Goal: Information Seeking & Learning: Learn about a topic

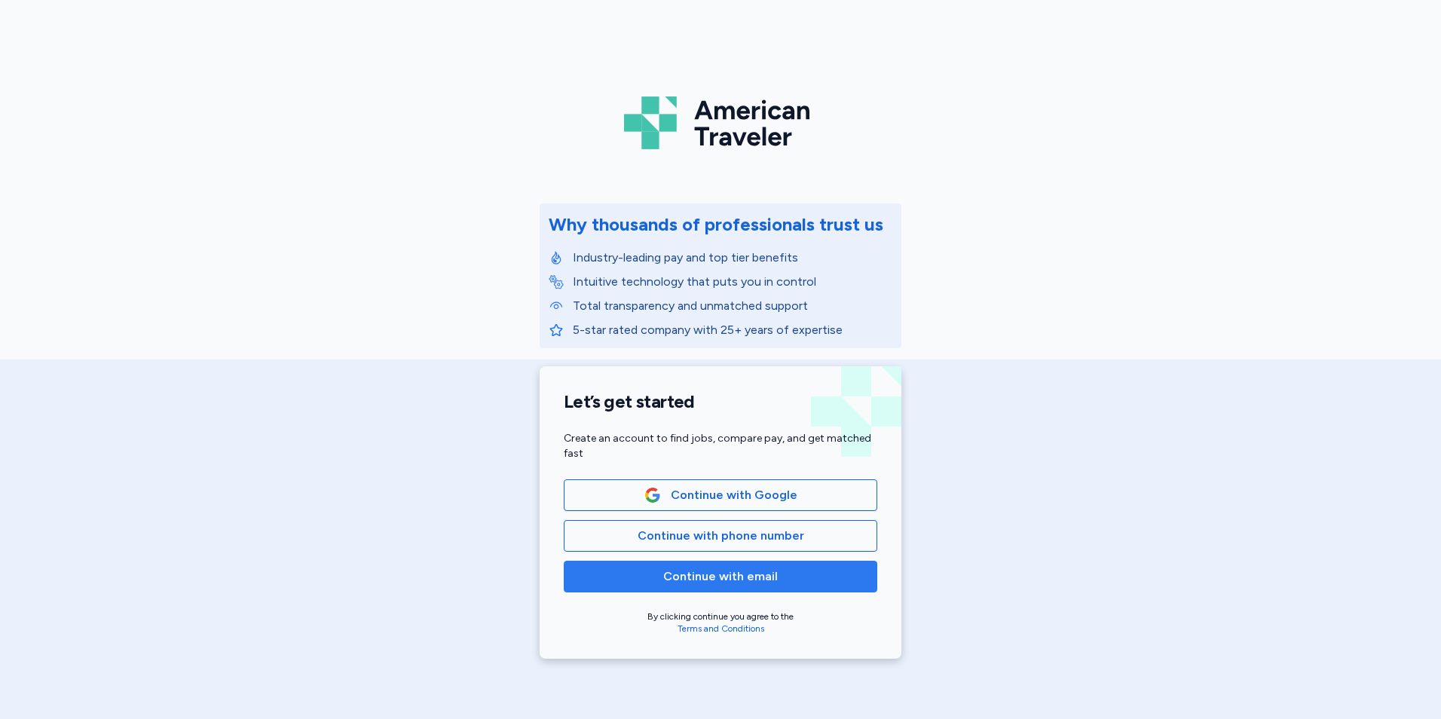
click at [685, 586] on button "Continue with email" at bounding box center [721, 577] width 314 height 32
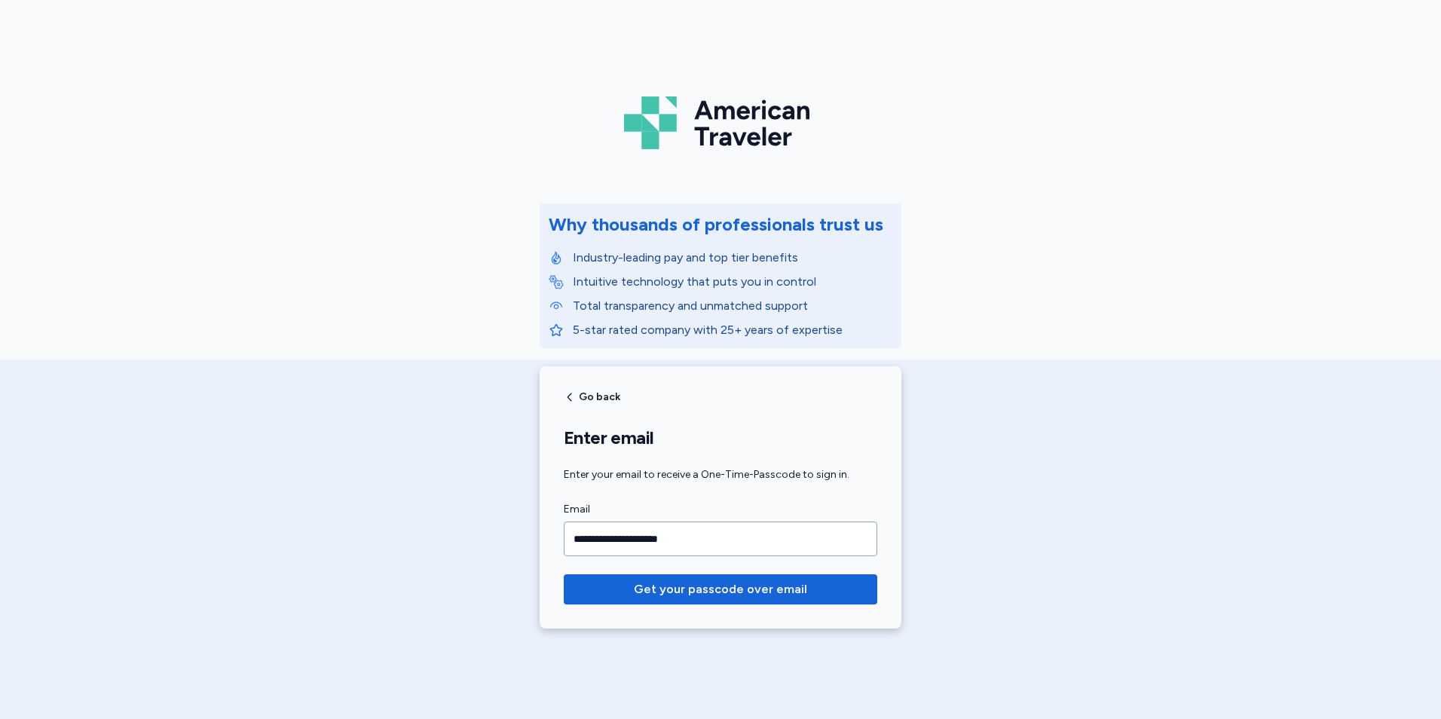
type input "**********"
click at [564, 574] on button "Get your passcode over email" at bounding box center [721, 589] width 314 height 30
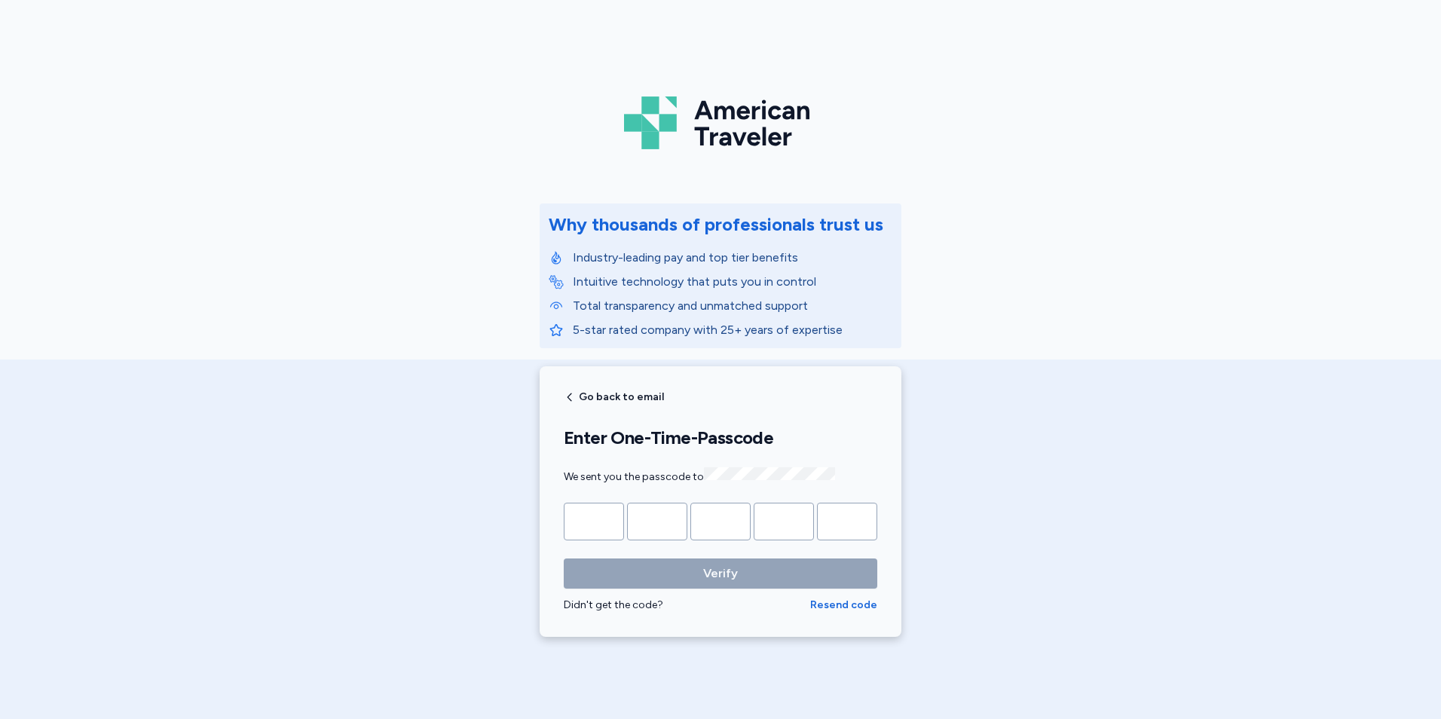
type input "*"
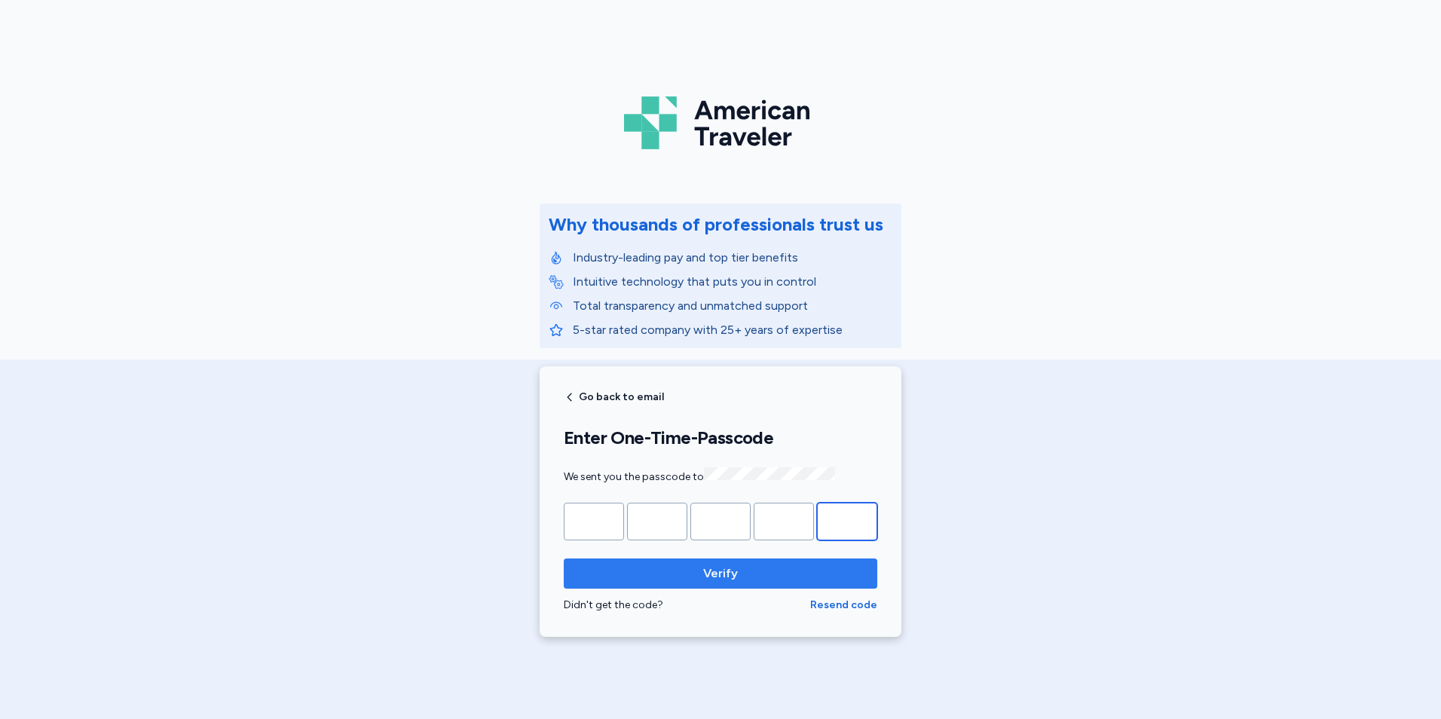
type input "*"
click at [730, 579] on span "Verify" at bounding box center [720, 573] width 35 height 18
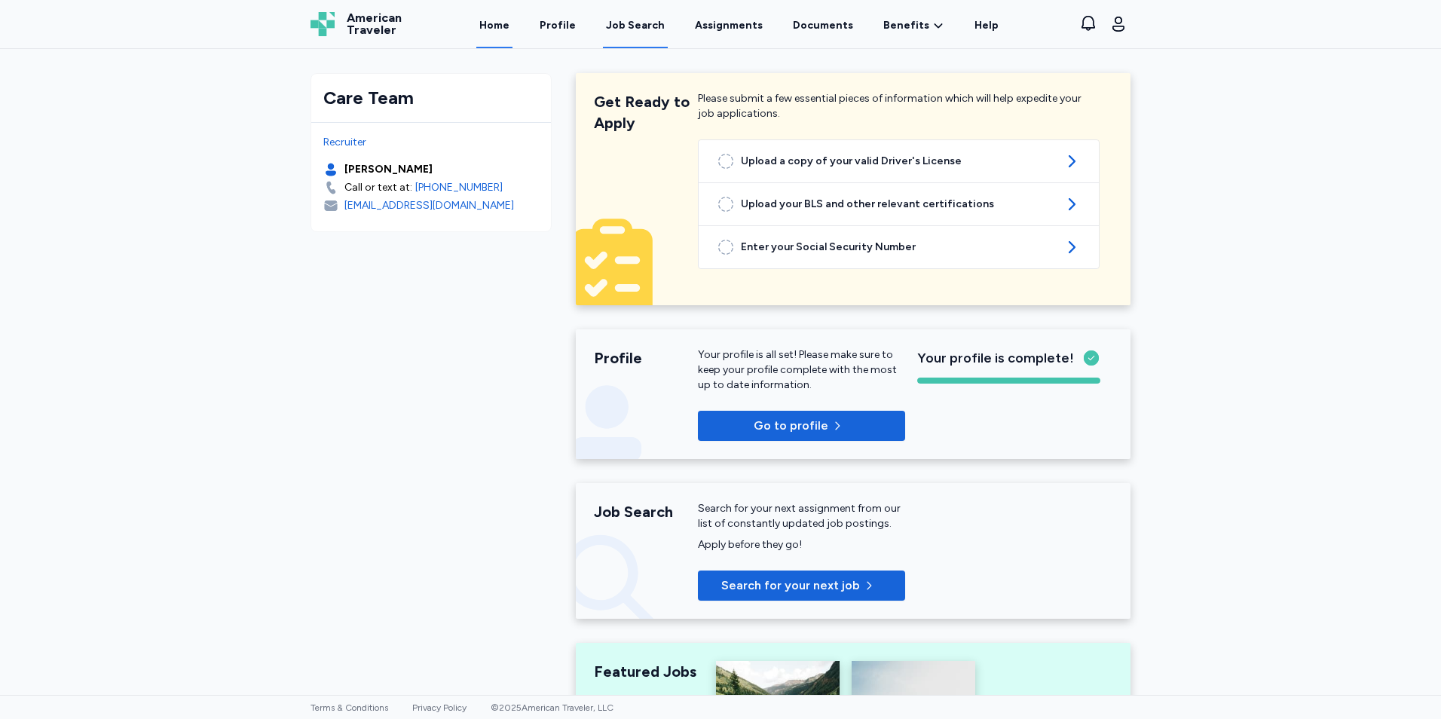
click at [647, 21] on div "Job Search" at bounding box center [635, 25] width 59 height 15
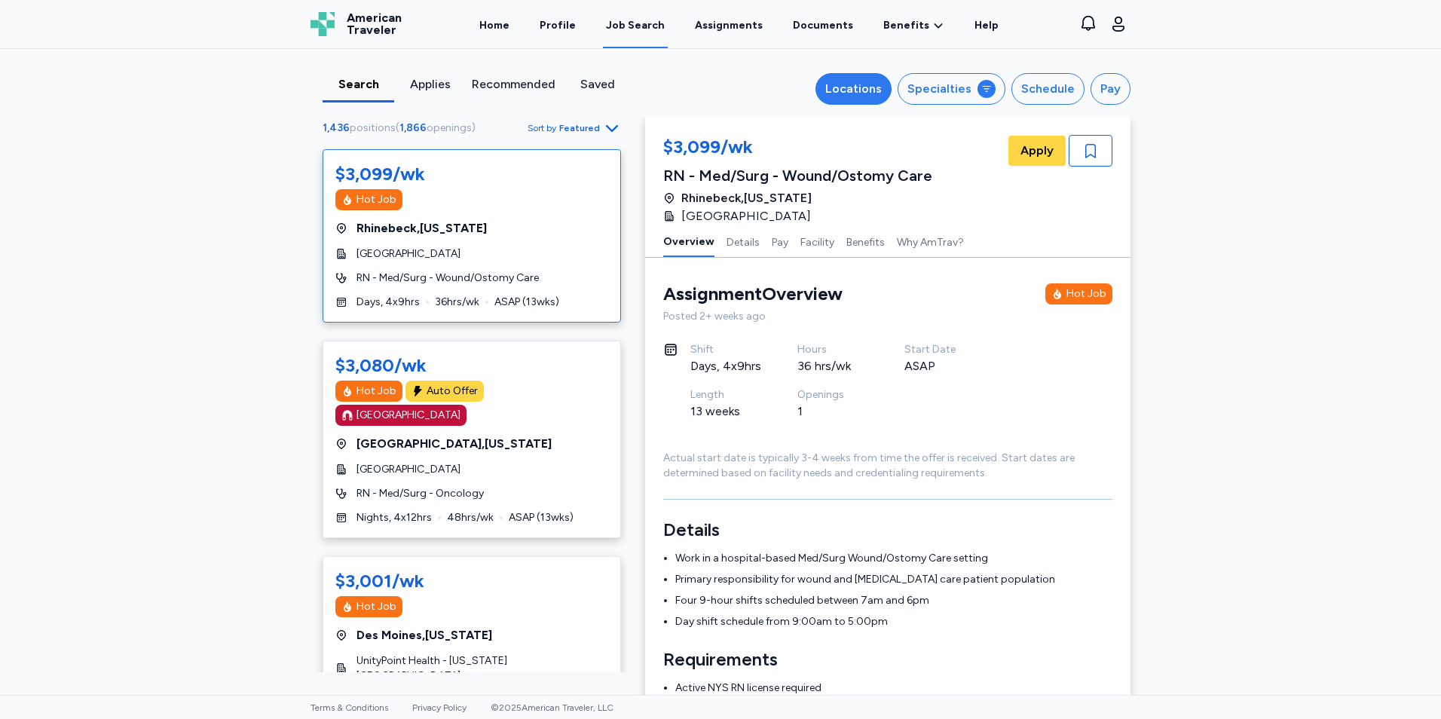
click at [857, 88] on div "Locations" at bounding box center [853, 89] width 57 height 18
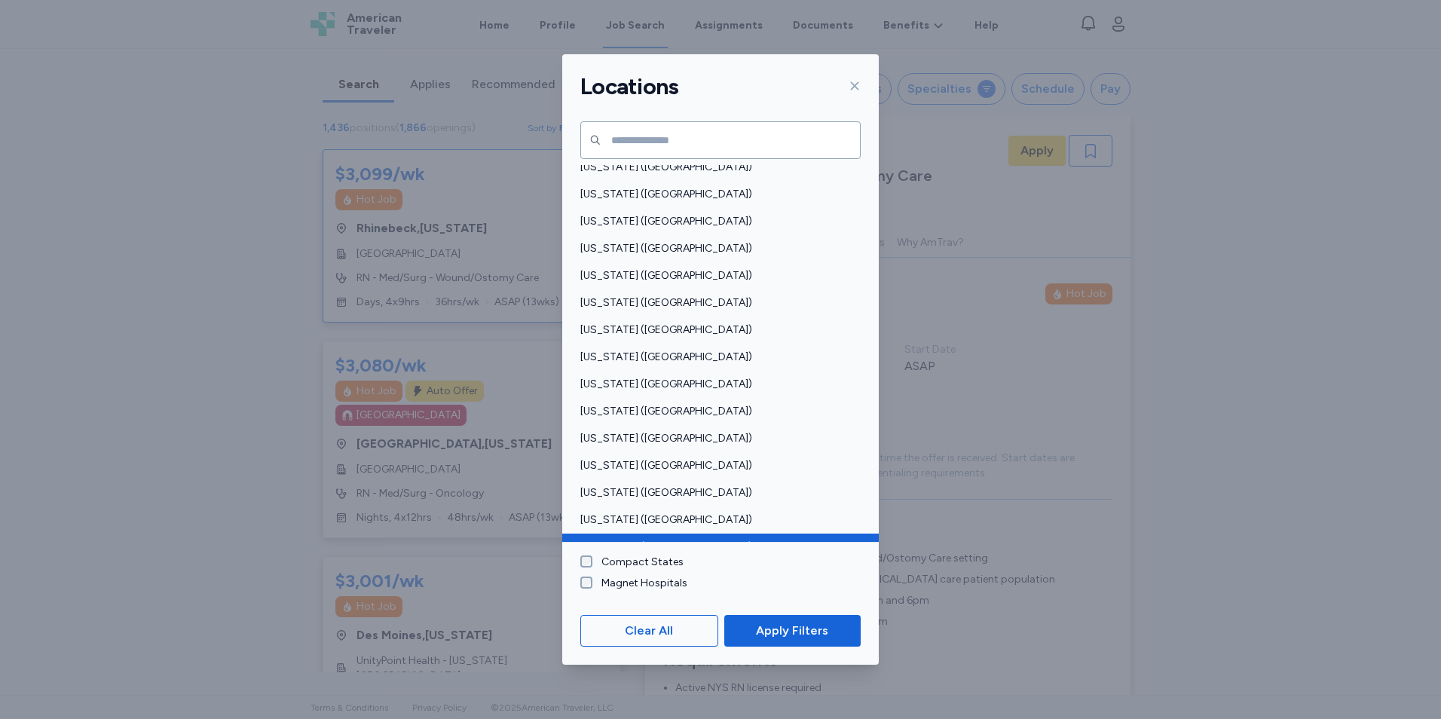
scroll to position [904, 0]
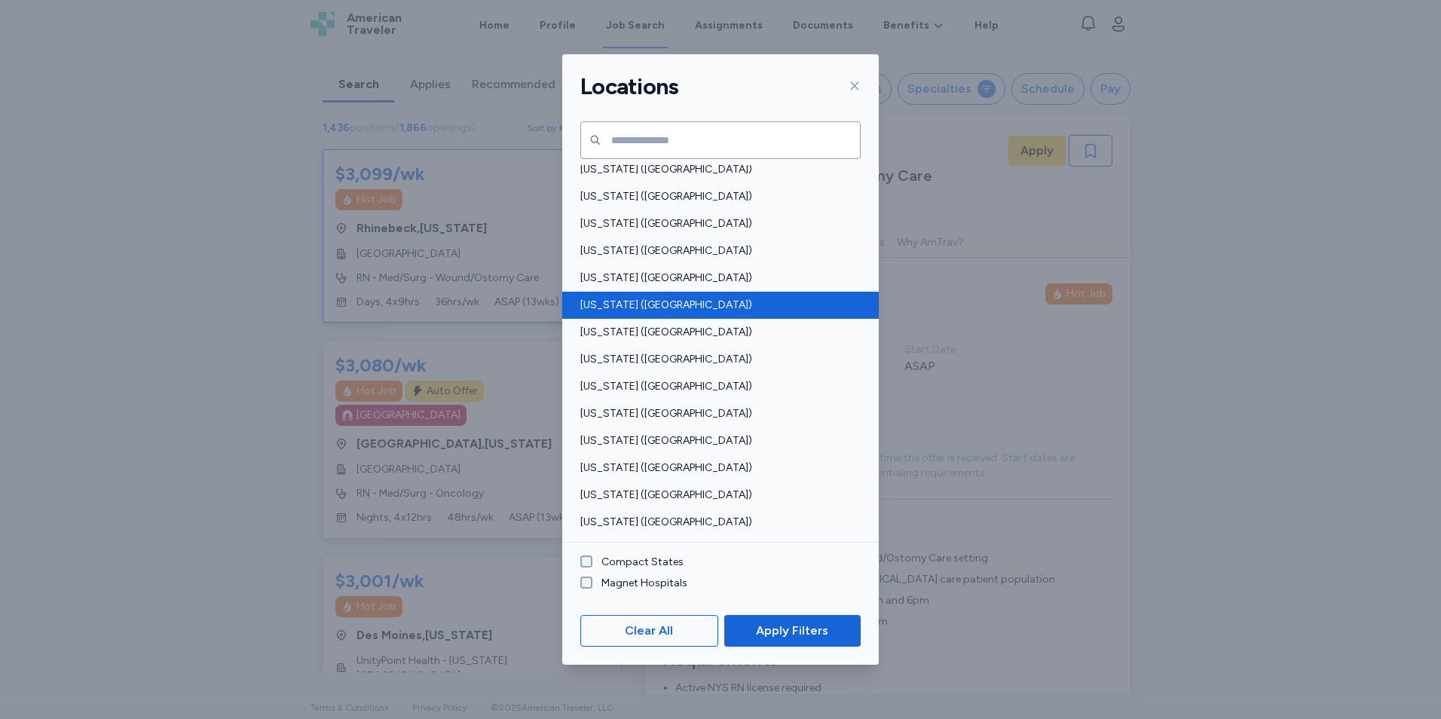
click at [644, 311] on span "Pennsylvania (PA)" at bounding box center [715, 305] width 271 height 15
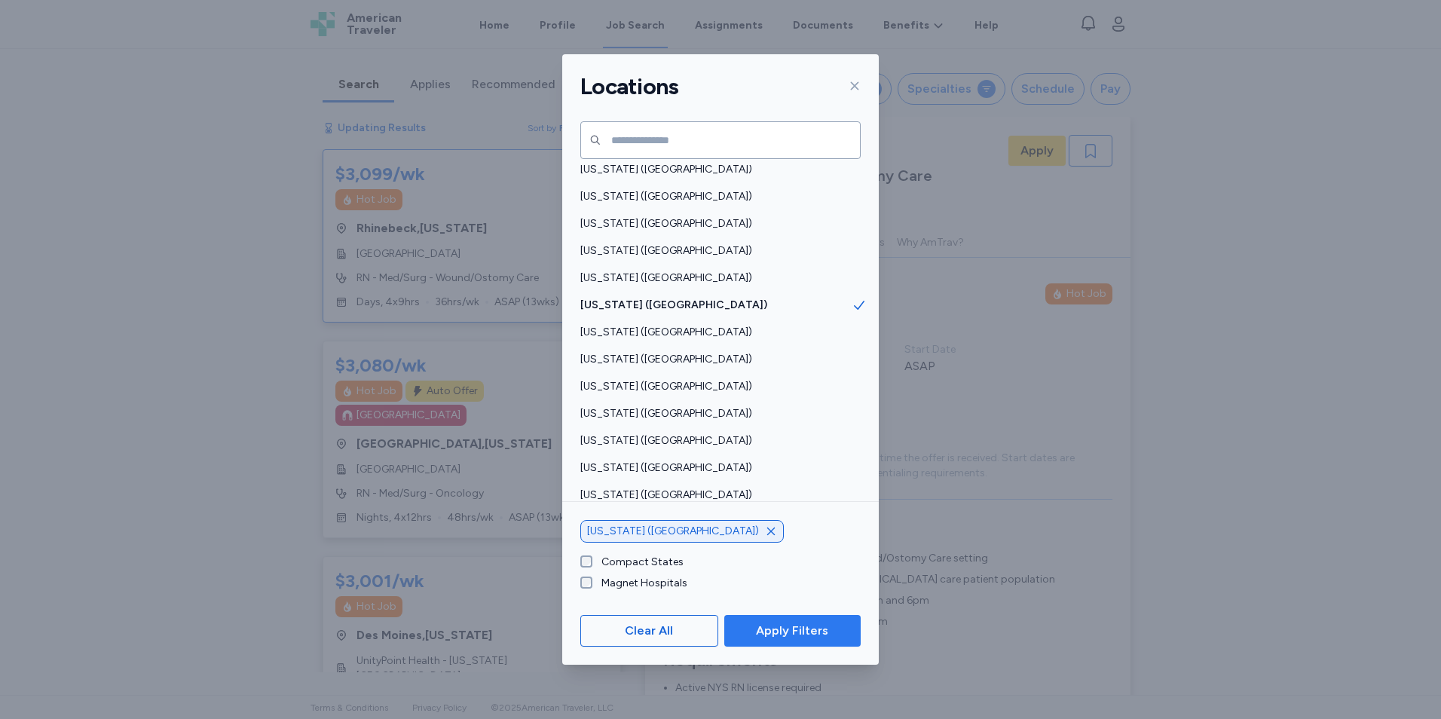
click at [803, 635] on span "Apply Filters" at bounding box center [792, 631] width 72 height 18
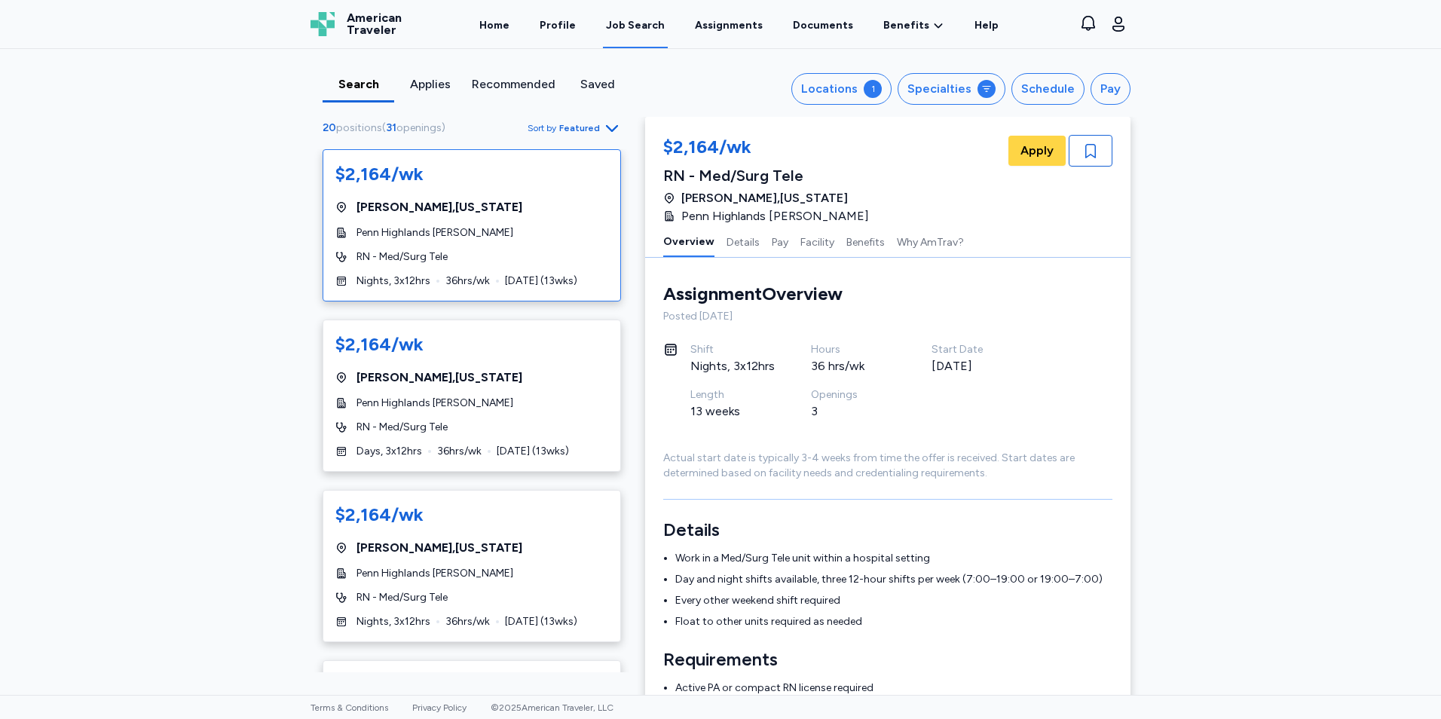
scroll to position [2, 0]
click at [968, 100] on button "Specialties" at bounding box center [952, 89] width 108 height 32
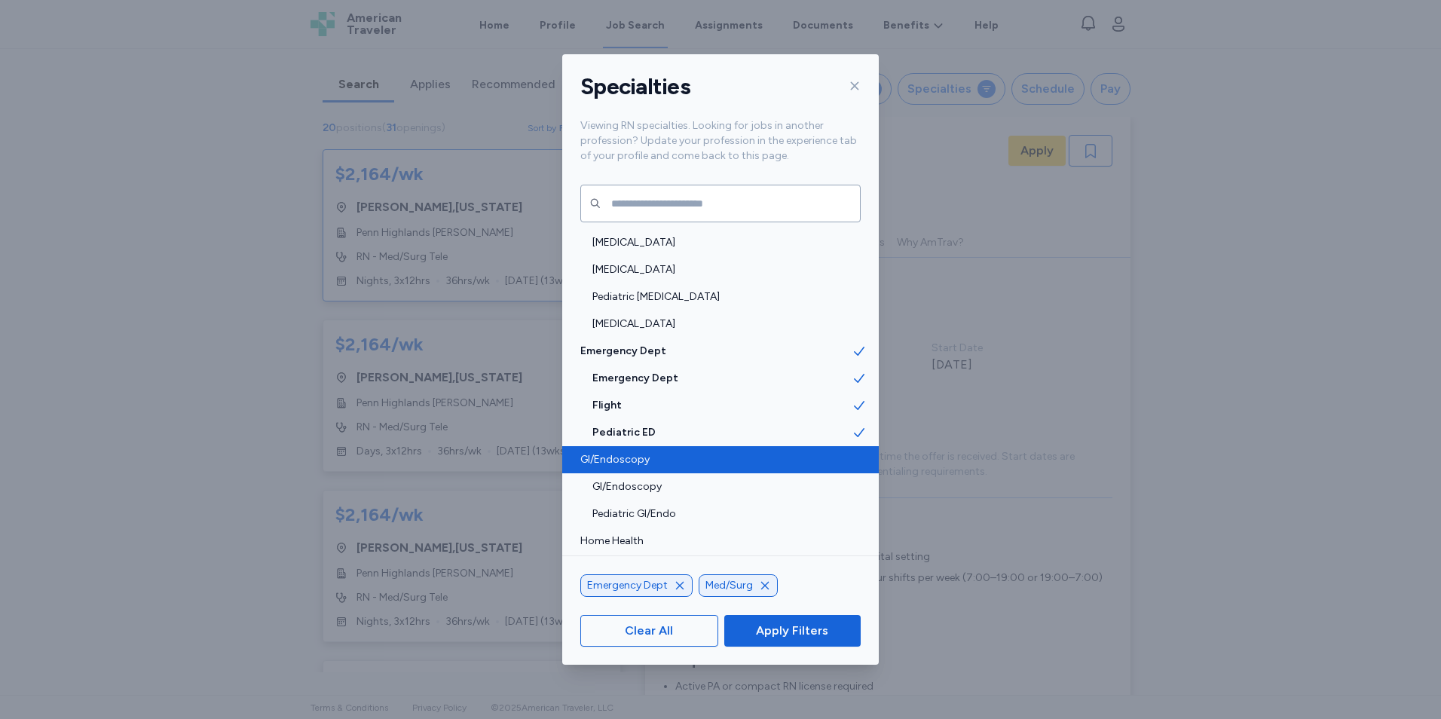
scroll to position [226, 0]
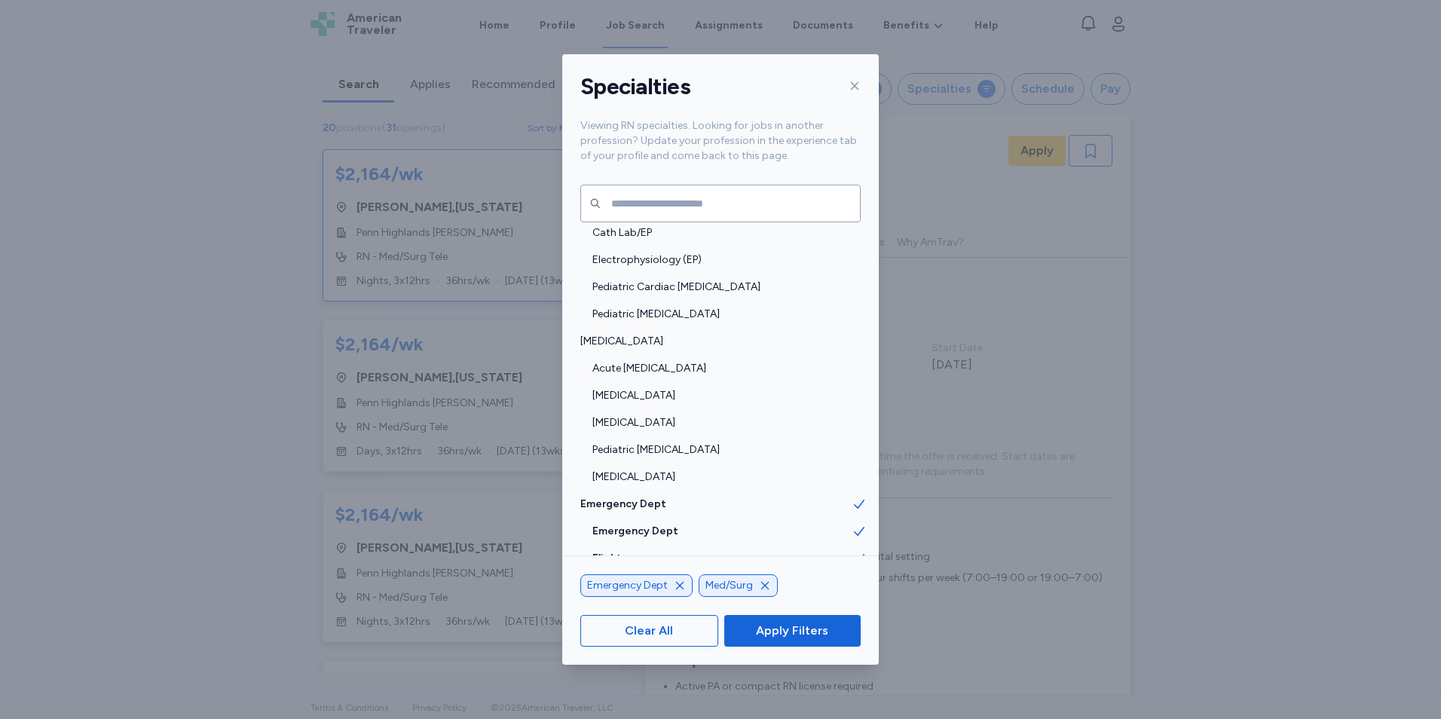
click at [763, 585] on icon "button" at bounding box center [765, 586] width 12 height 12
click at [766, 636] on span "Apply Filters" at bounding box center [792, 631] width 72 height 18
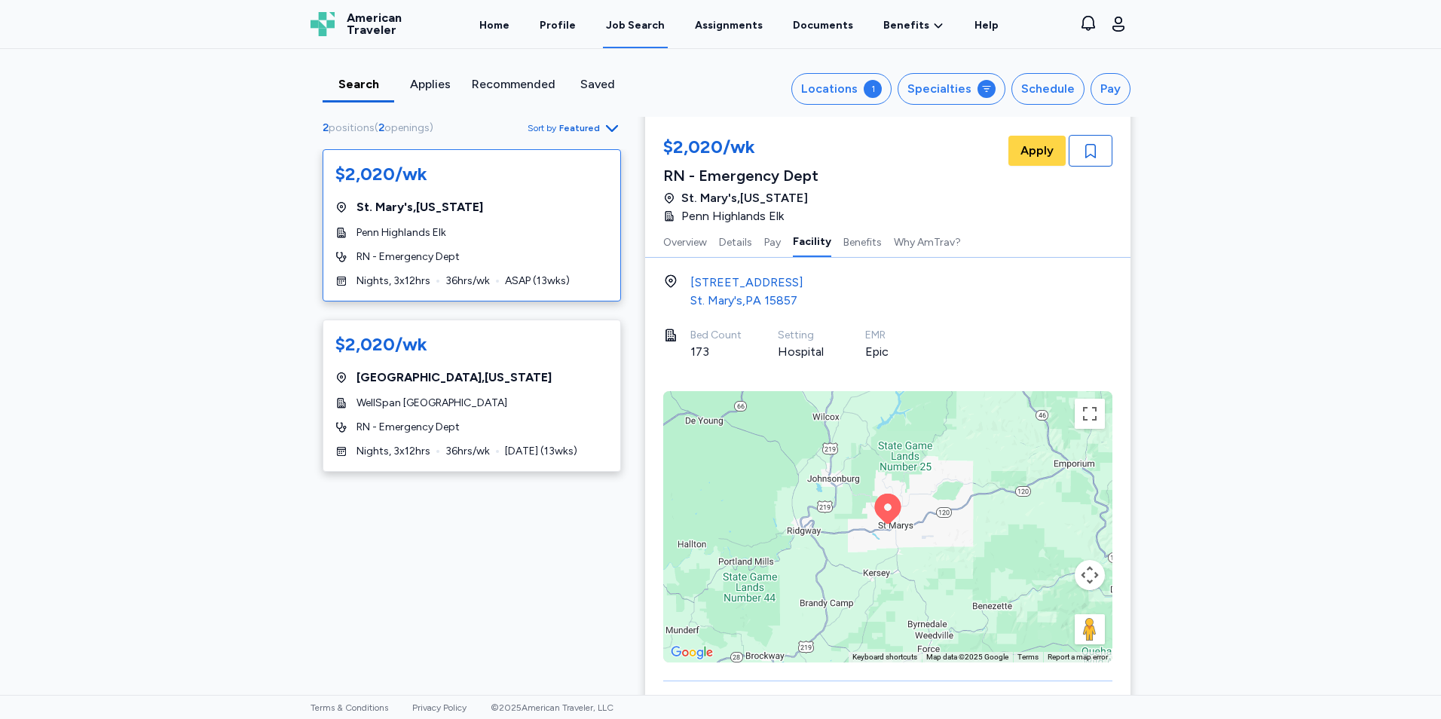
scroll to position [1583, 0]
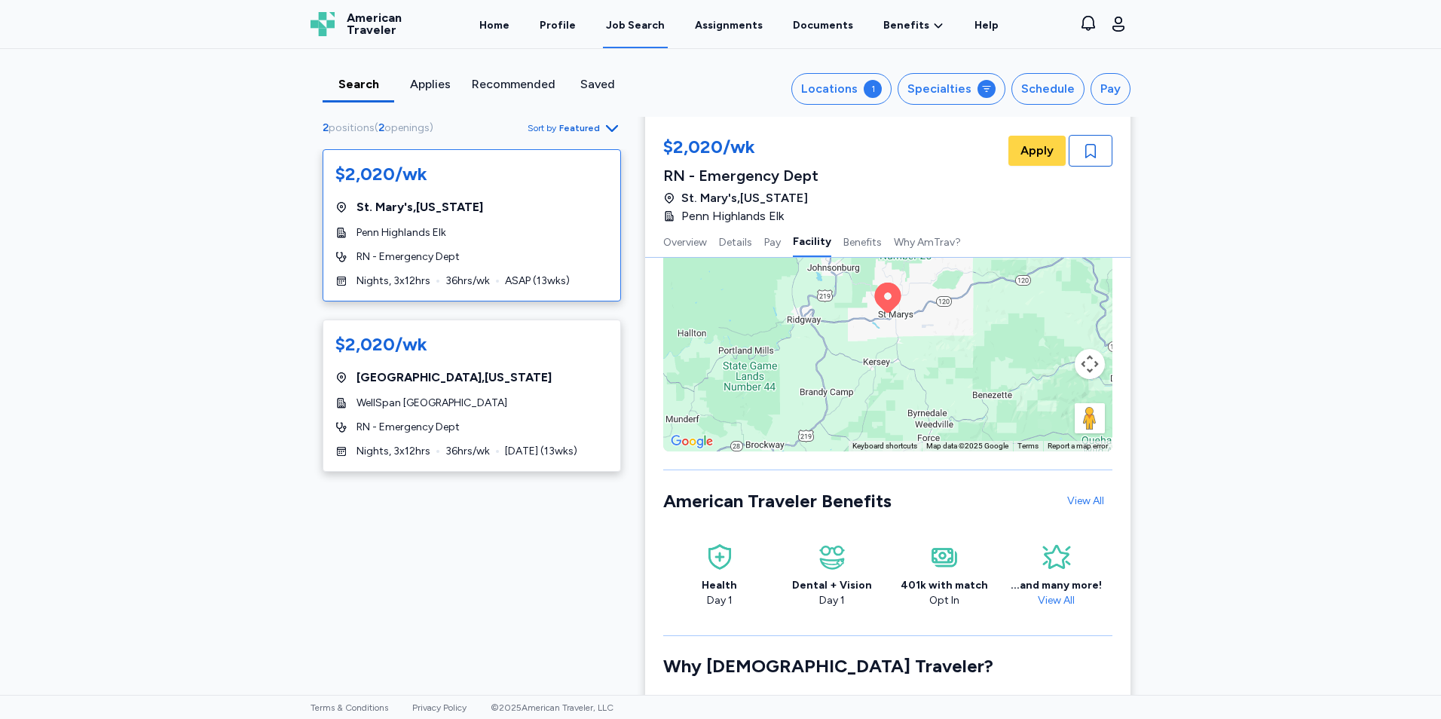
click at [474, 305] on div "$2,020/wk [GEOGRAPHIC_DATA] , [US_STATE] [GEOGRAPHIC_DATA] Elk RN - Emergency D…" at bounding box center [472, 319] width 298 height 341
click at [501, 387] on div "$2,020/wk [GEOGRAPHIC_DATA] , [US_STATE] WellSpan [GEOGRAPHIC_DATA] RN - Emerge…" at bounding box center [472, 396] width 298 height 152
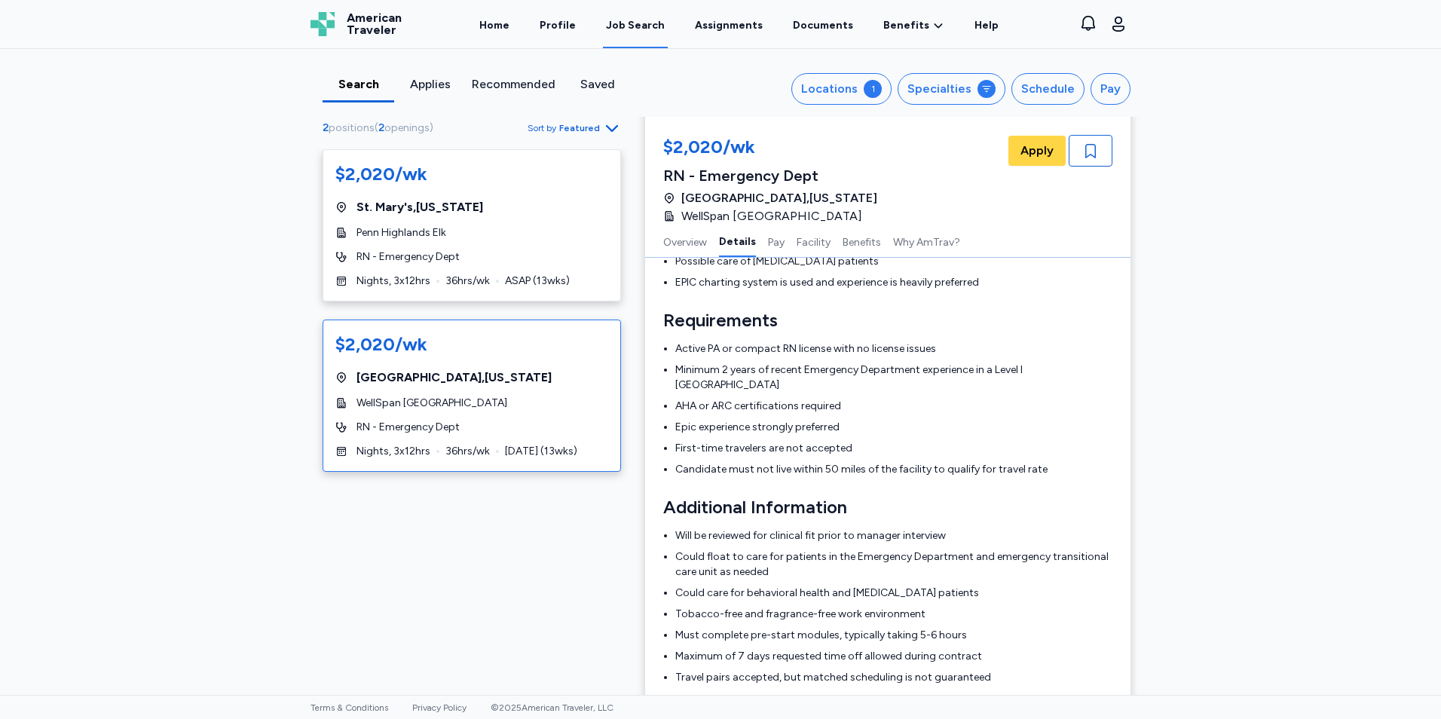
scroll to position [529, 0]
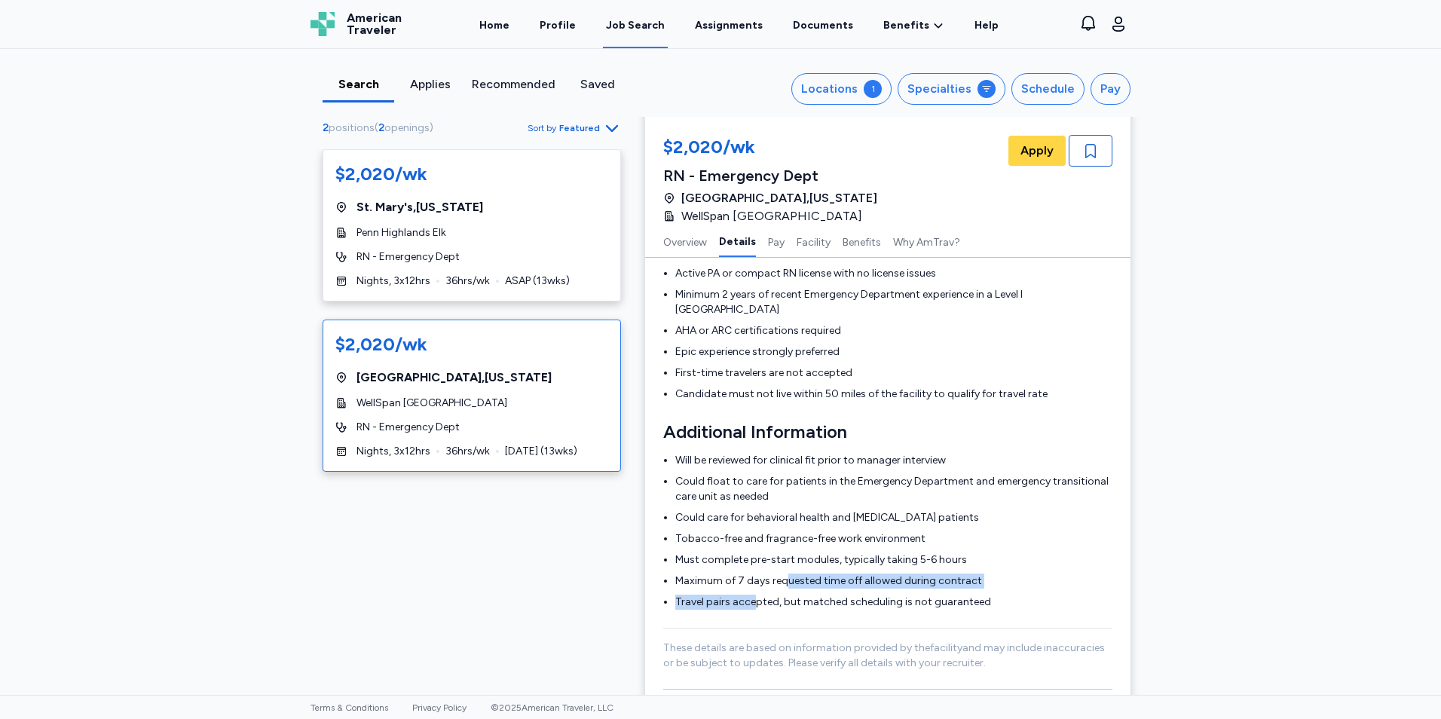
drag, startPoint x: 775, startPoint y: 577, endPoint x: 781, endPoint y: 561, distance: 16.9
click at [781, 561] on ul "Will be reviewed for clinical fit prior to manager interview Could float to car…" at bounding box center [887, 531] width 449 height 157
click at [781, 573] on li "Maximum of 7 days requested time off allowed during contract" at bounding box center [893, 580] width 437 height 15
drag, startPoint x: 718, startPoint y: 587, endPoint x: 864, endPoint y: 583, distance: 146.2
click at [864, 595] on li "Travel pairs accepted, but matched scheduling is not guaranteed" at bounding box center [893, 602] width 437 height 15
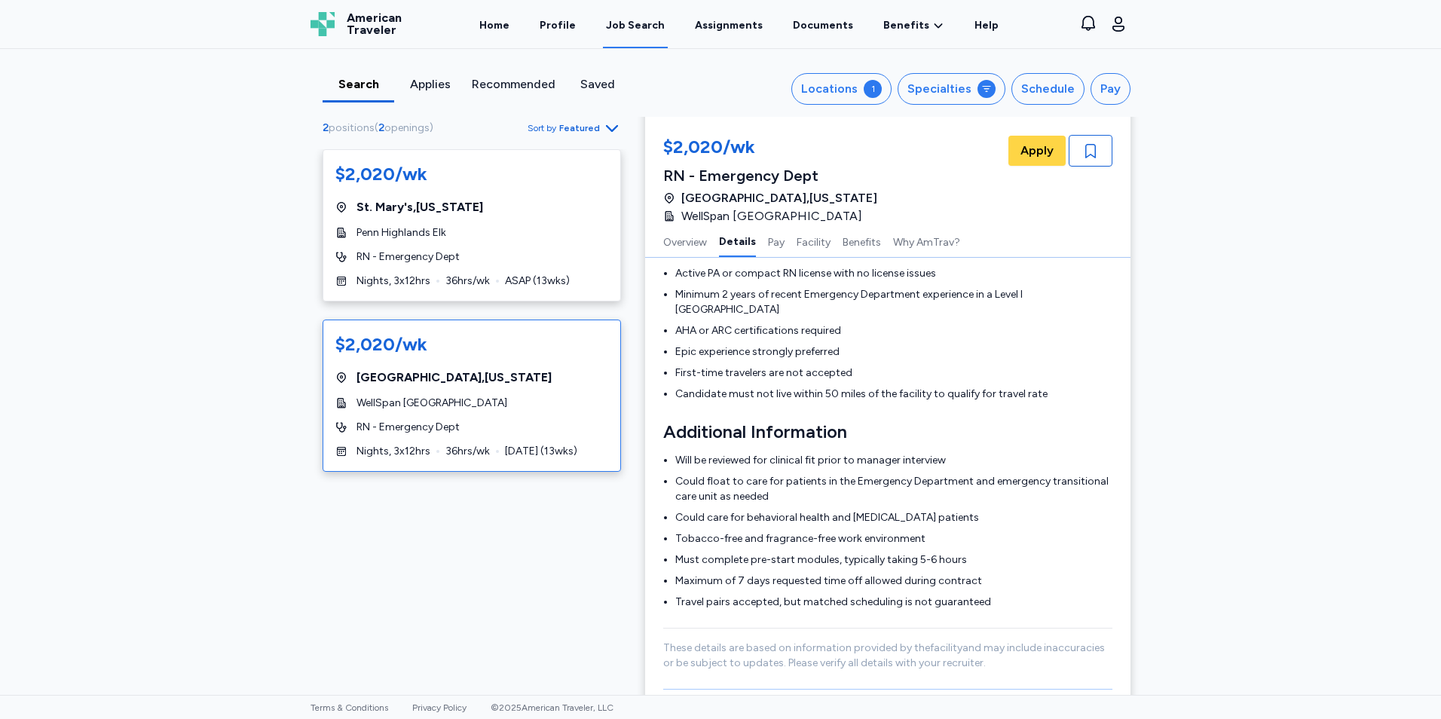
drag, startPoint x: 864, startPoint y: 583, endPoint x: 803, endPoint y: 595, distance: 63.0
click at [803, 595] on div "Details Work in a 74-bed Emergency Department within a Level I Trauma Center De…" at bounding box center [887, 330] width 449 height 682
drag, startPoint x: 803, startPoint y: 595, endPoint x: 826, endPoint y: 581, distance: 27.4
click at [826, 581] on div "Details Work in a 74-bed Emergency Department within a Level I Trauma Center De…" at bounding box center [887, 330] width 449 height 682
drag, startPoint x: 826, startPoint y: 581, endPoint x: 780, endPoint y: 608, distance: 53.4
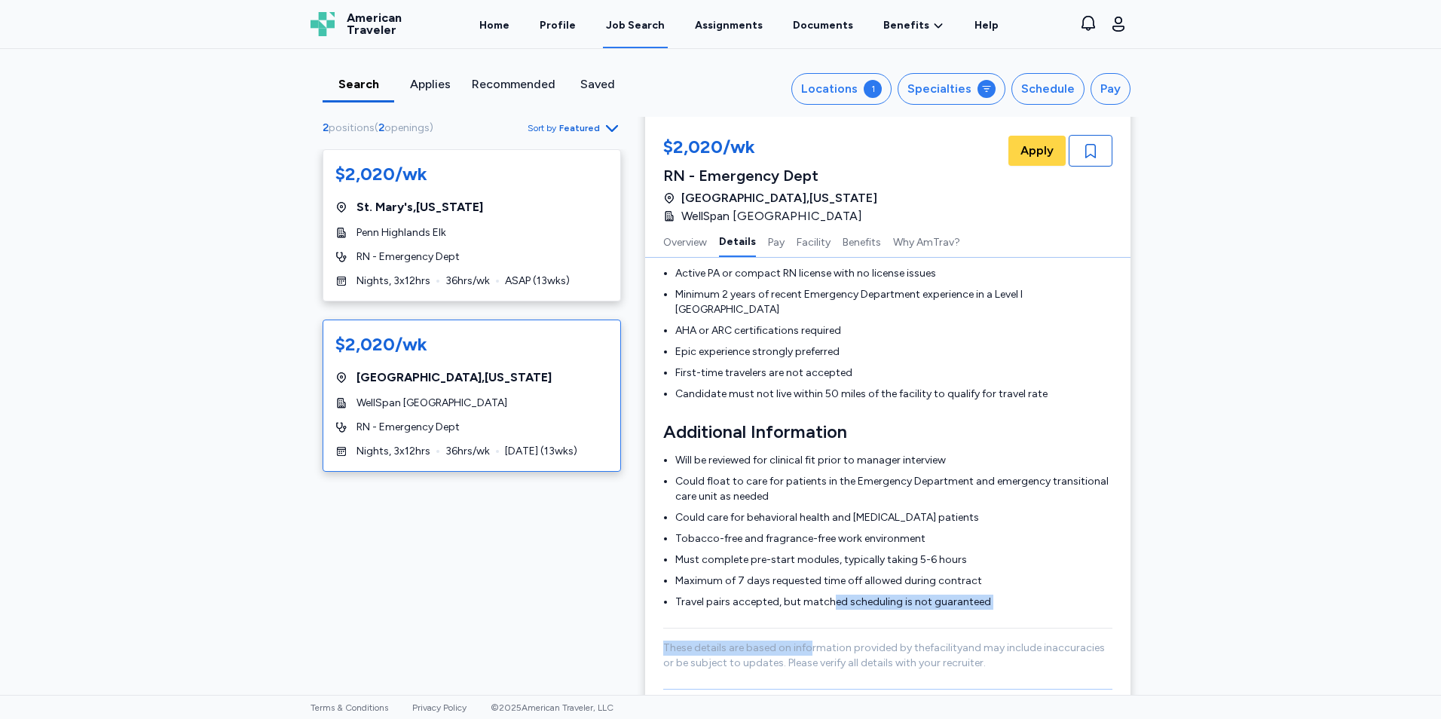
click at [780, 608] on div "Details Work in a 74-bed Emergency Department within a Level I Trauma Center De…" at bounding box center [887, 330] width 449 height 682
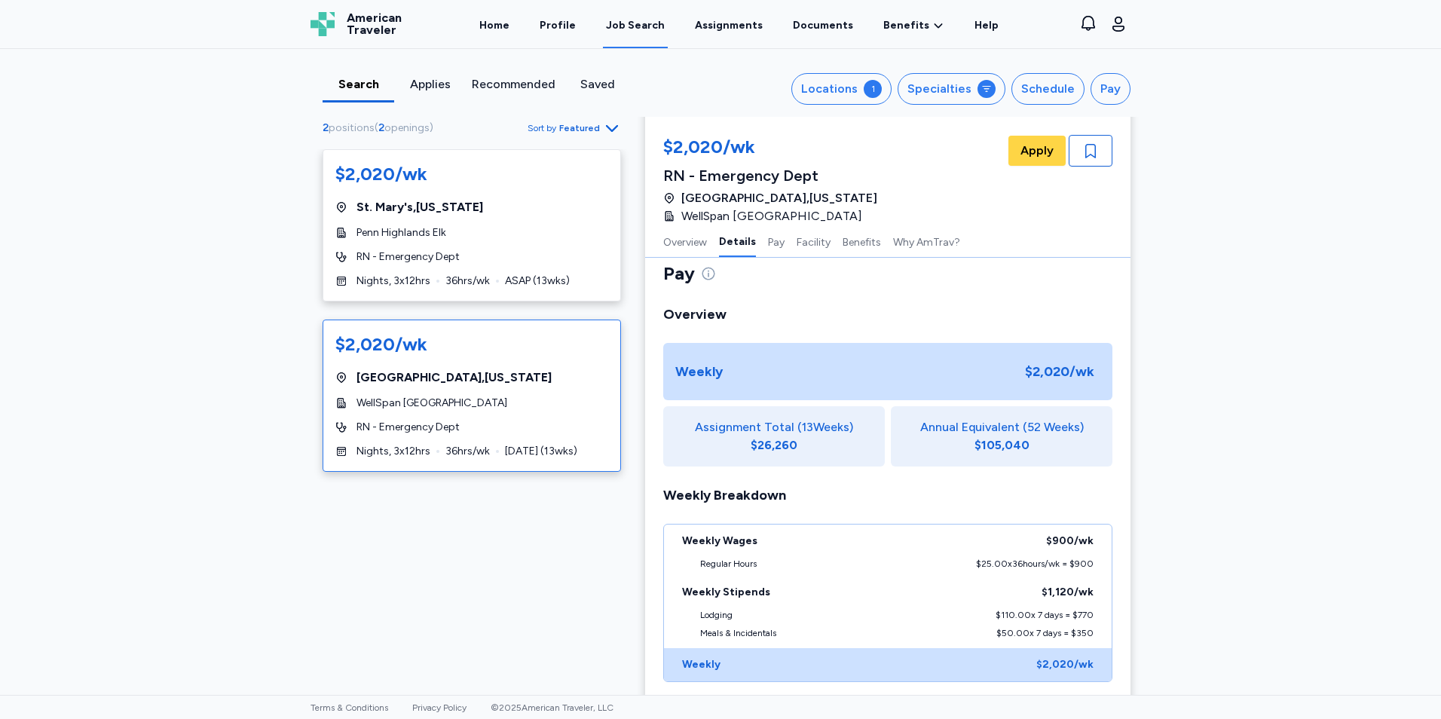
scroll to position [1132, 0]
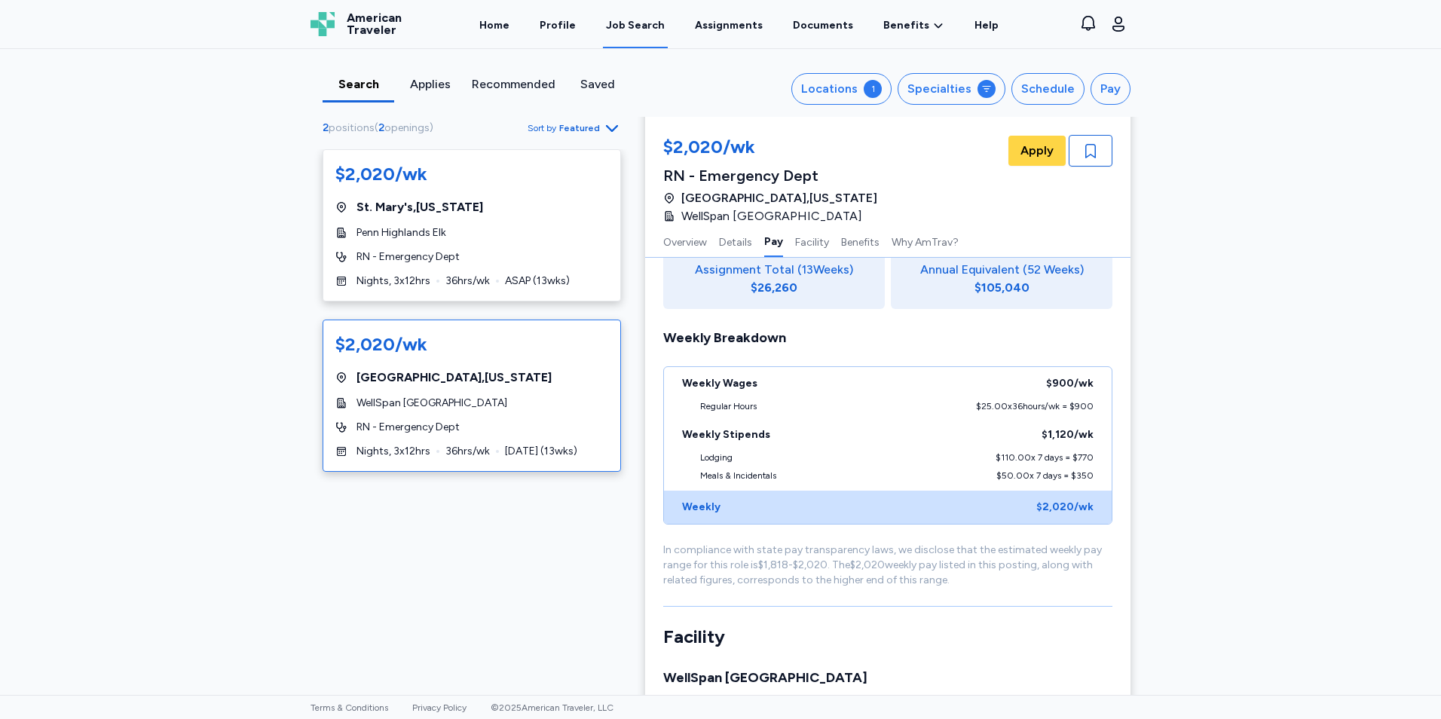
drag, startPoint x: 762, startPoint y: 542, endPoint x: 951, endPoint y: 566, distance: 190.7
click at [951, 566] on div "In compliance with state pay transparency laws, we disclose that the estimated …" at bounding box center [887, 565] width 449 height 45
click at [953, 567] on div "In compliance with state pay transparency laws, we disclose that the estimated …" at bounding box center [887, 565] width 449 height 45
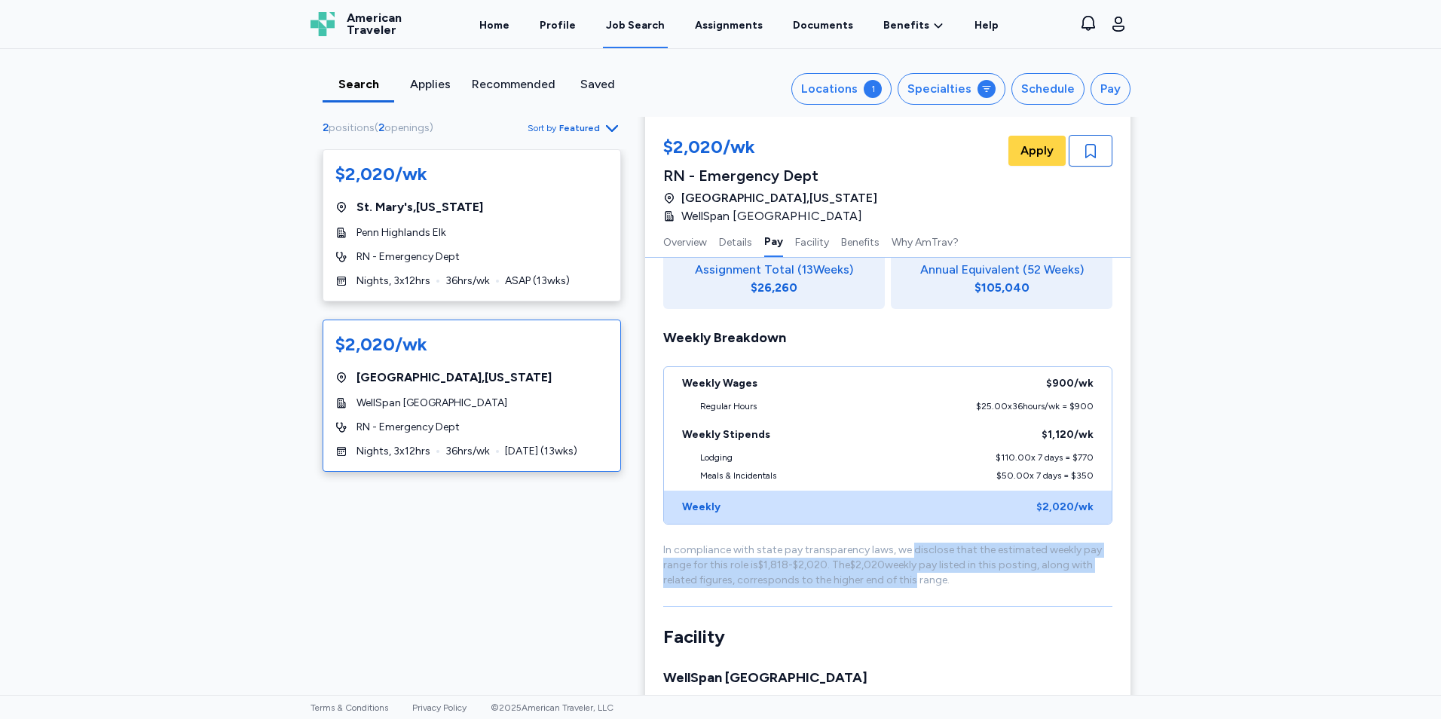
drag, startPoint x: 903, startPoint y: 564, endPoint x: 902, endPoint y: 534, distance: 30.2
click at [902, 543] on div "In compliance with state pay transparency laws, we disclose that the estimated …" at bounding box center [887, 565] width 449 height 45
drag, startPoint x: 902, startPoint y: 534, endPoint x: 892, endPoint y: 549, distance: 18.0
click at [892, 549] on div "In compliance with state pay transparency laws, we disclose that the estimated …" at bounding box center [887, 565] width 449 height 45
drag, startPoint x: 877, startPoint y: 578, endPoint x: 855, endPoint y: 549, distance: 36.6
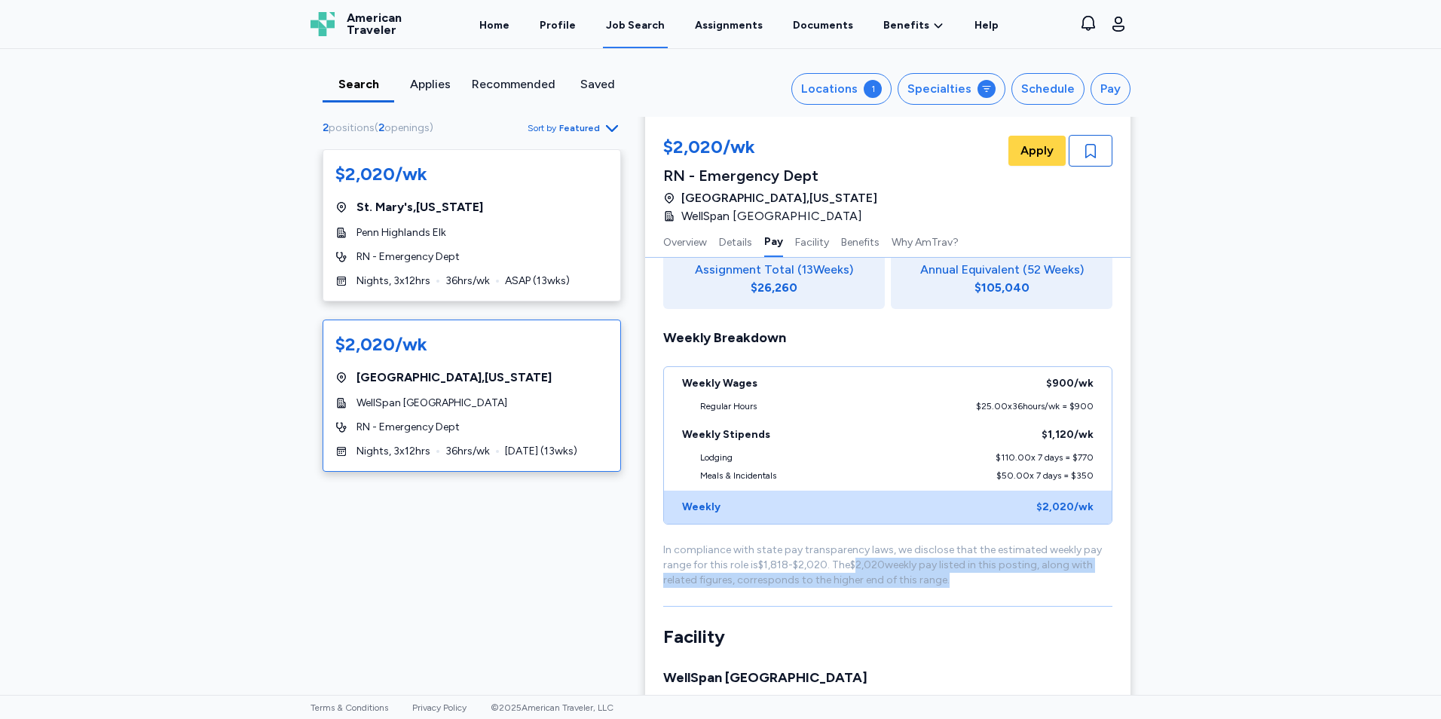
click at [855, 549] on div "Assignment Overview Overview Posted 9 days ago Shift Nights, 3x12hrs Hours 36 h…" at bounding box center [887, 420] width 485 height 2576
drag, startPoint x: 855, startPoint y: 549, endPoint x: 807, endPoint y: 561, distance: 49.7
click at [807, 561] on div "In compliance with state pay transparency laws, we disclose that the estimated …" at bounding box center [887, 565] width 449 height 45
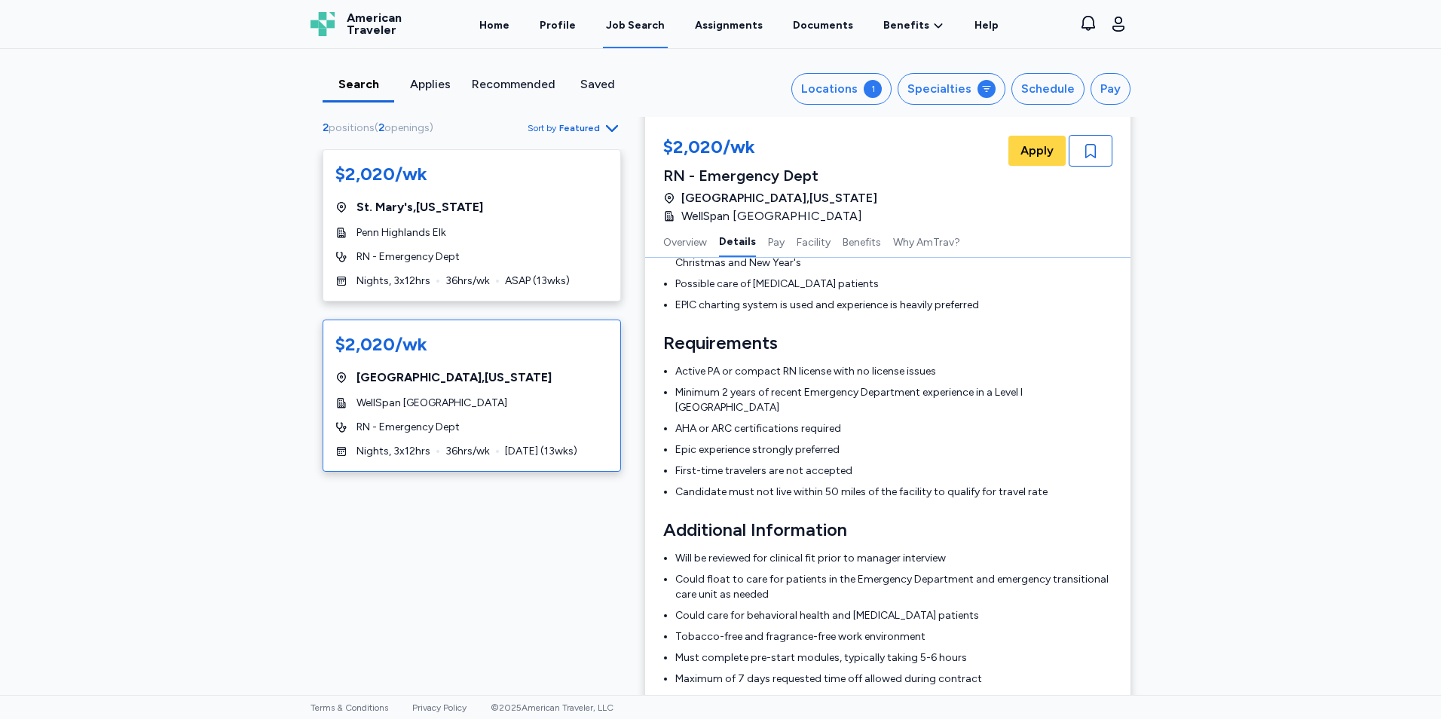
scroll to position [408, 0]
